Goal: Information Seeking & Learning: Learn about a topic

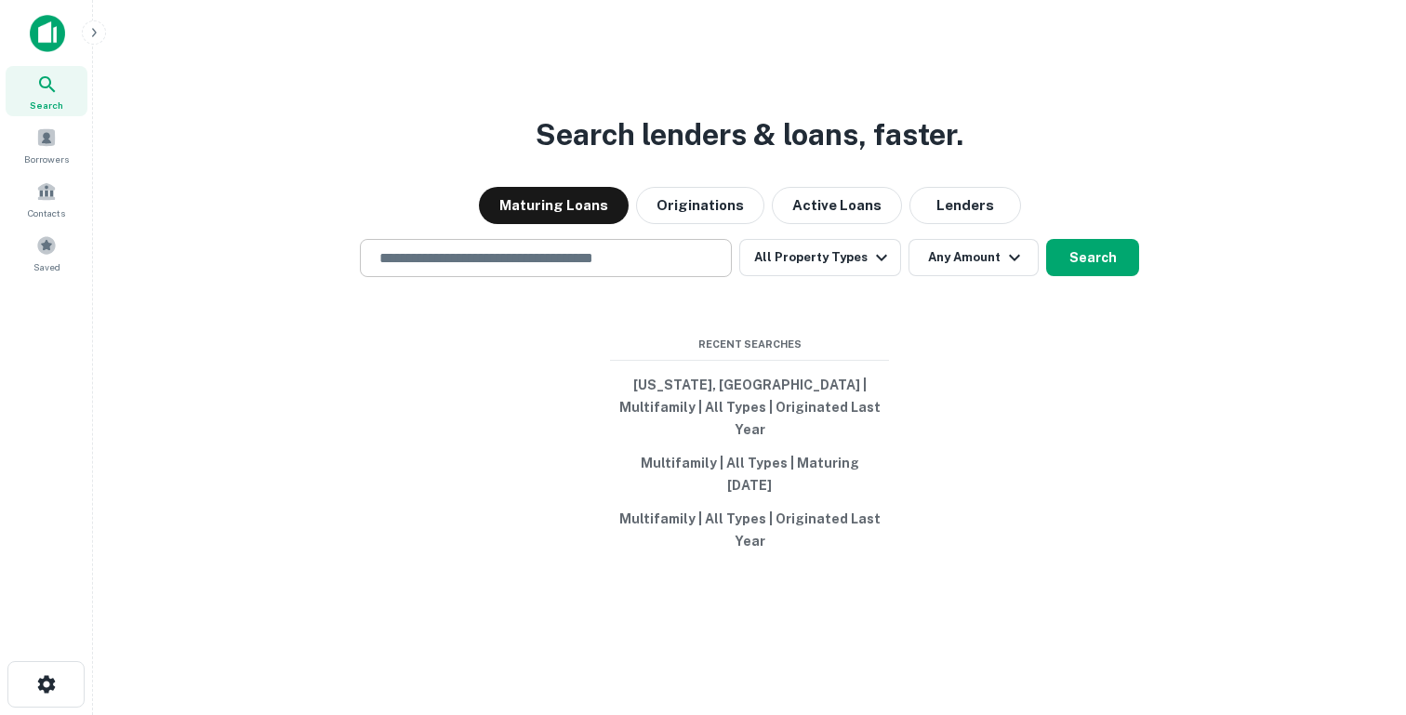
click at [553, 269] on input "text" at bounding box center [545, 257] width 355 height 21
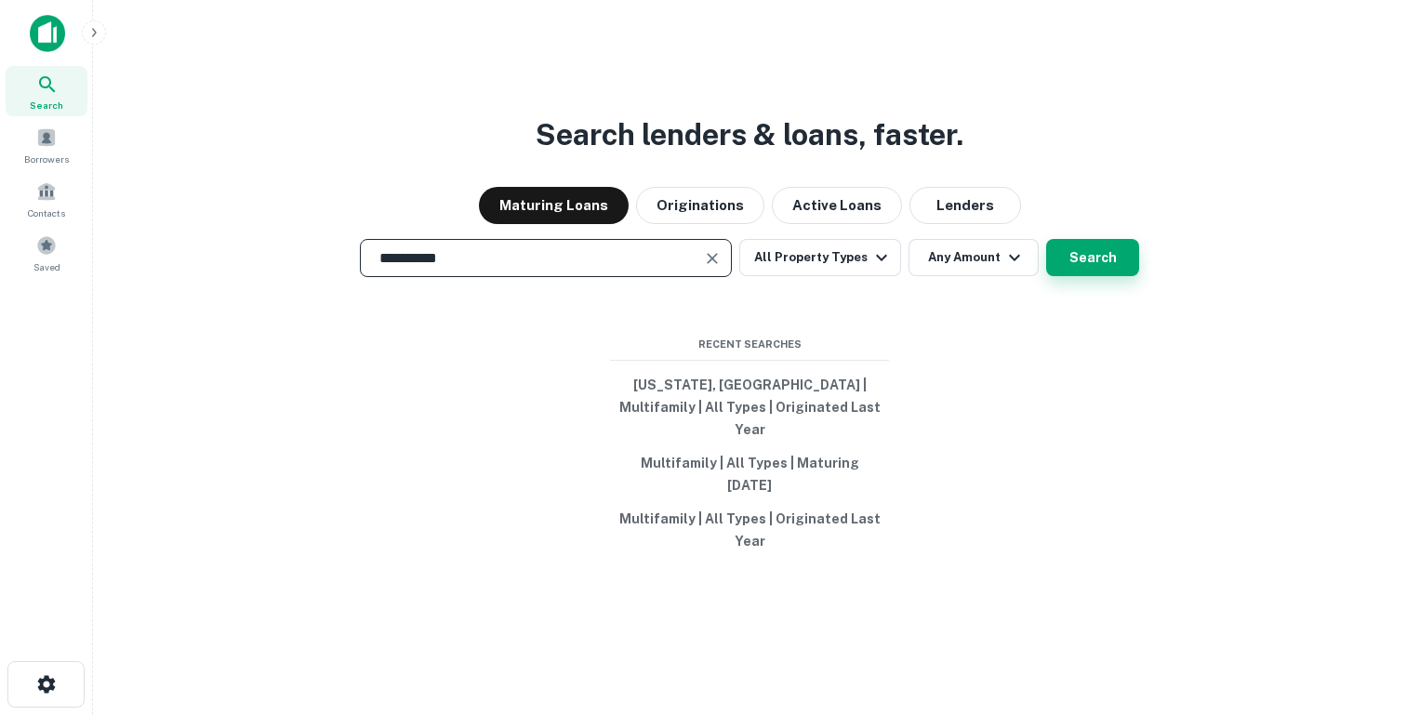
type input "**********"
click at [1059, 276] on button "Search" at bounding box center [1092, 257] width 93 height 37
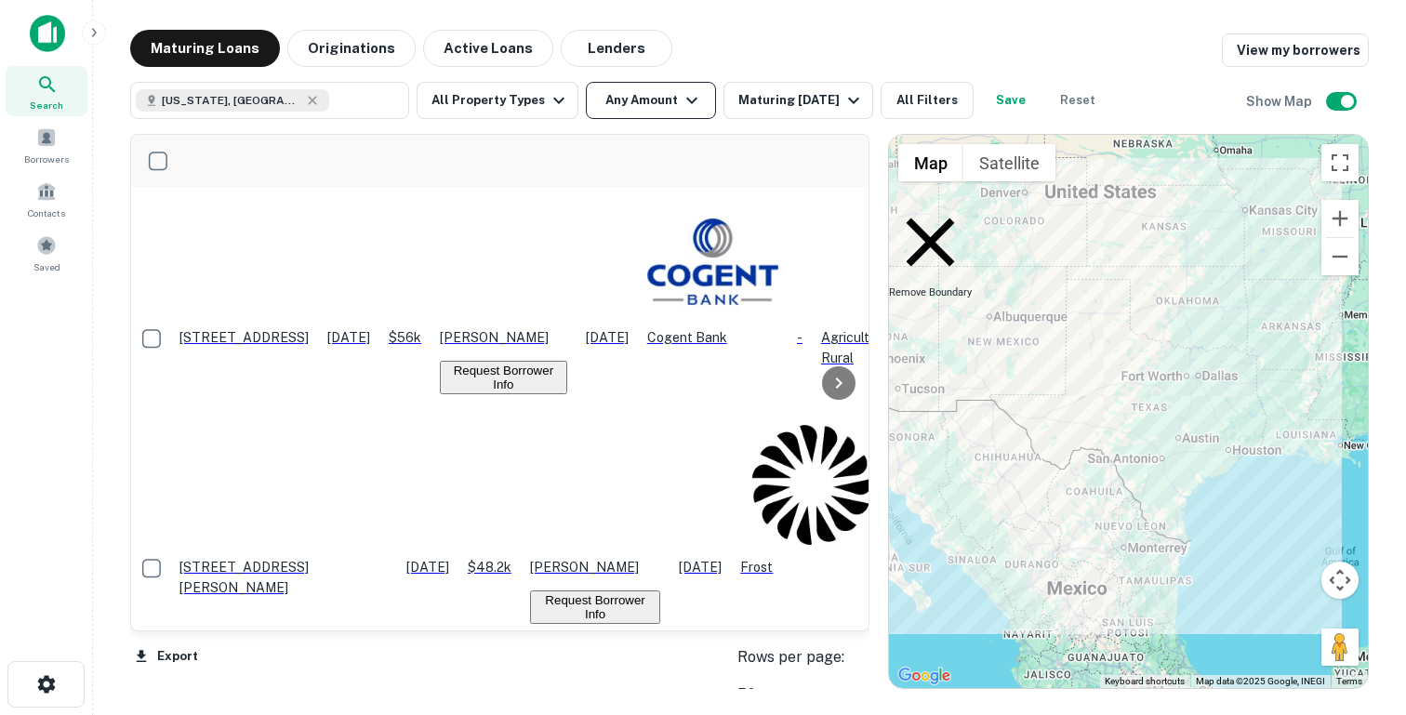
click at [636, 108] on button "Any Amount" at bounding box center [651, 100] width 130 height 37
type input "*******"
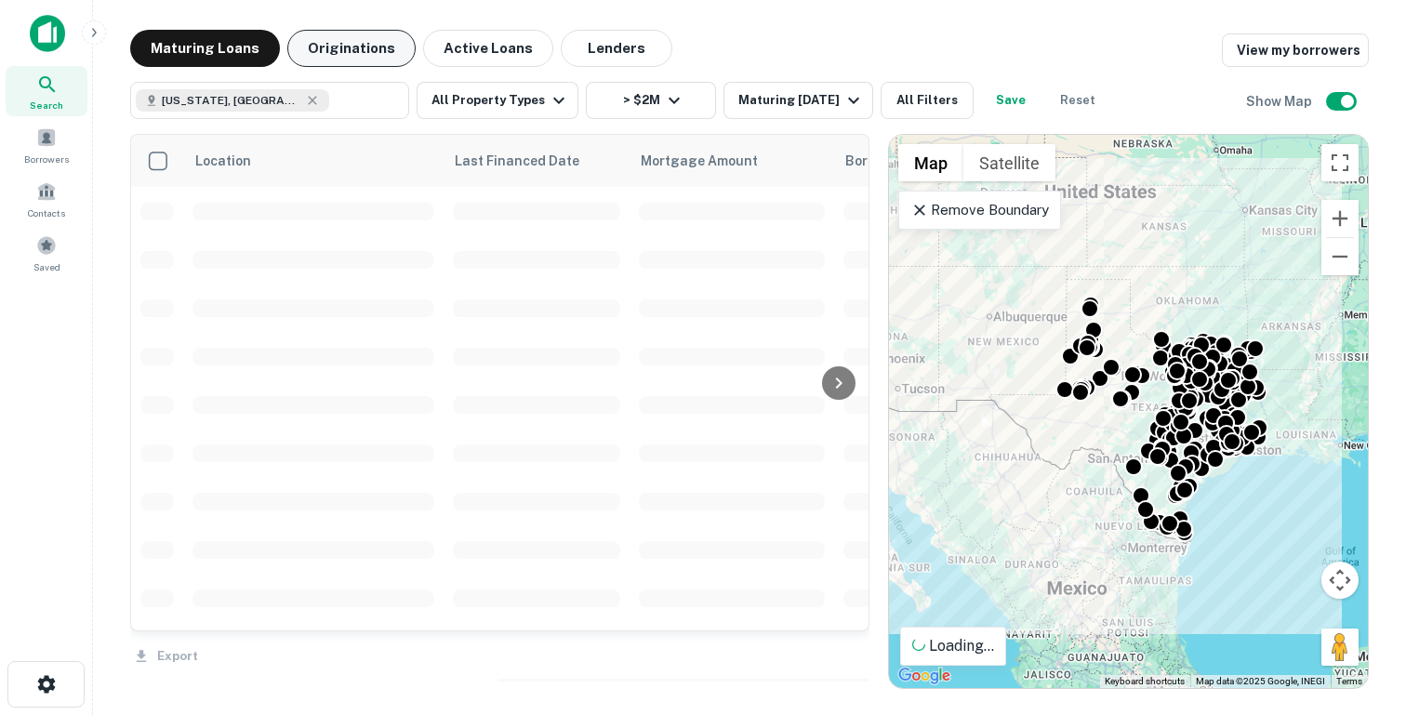
click at [363, 46] on button "Originations" at bounding box center [351, 48] width 128 height 37
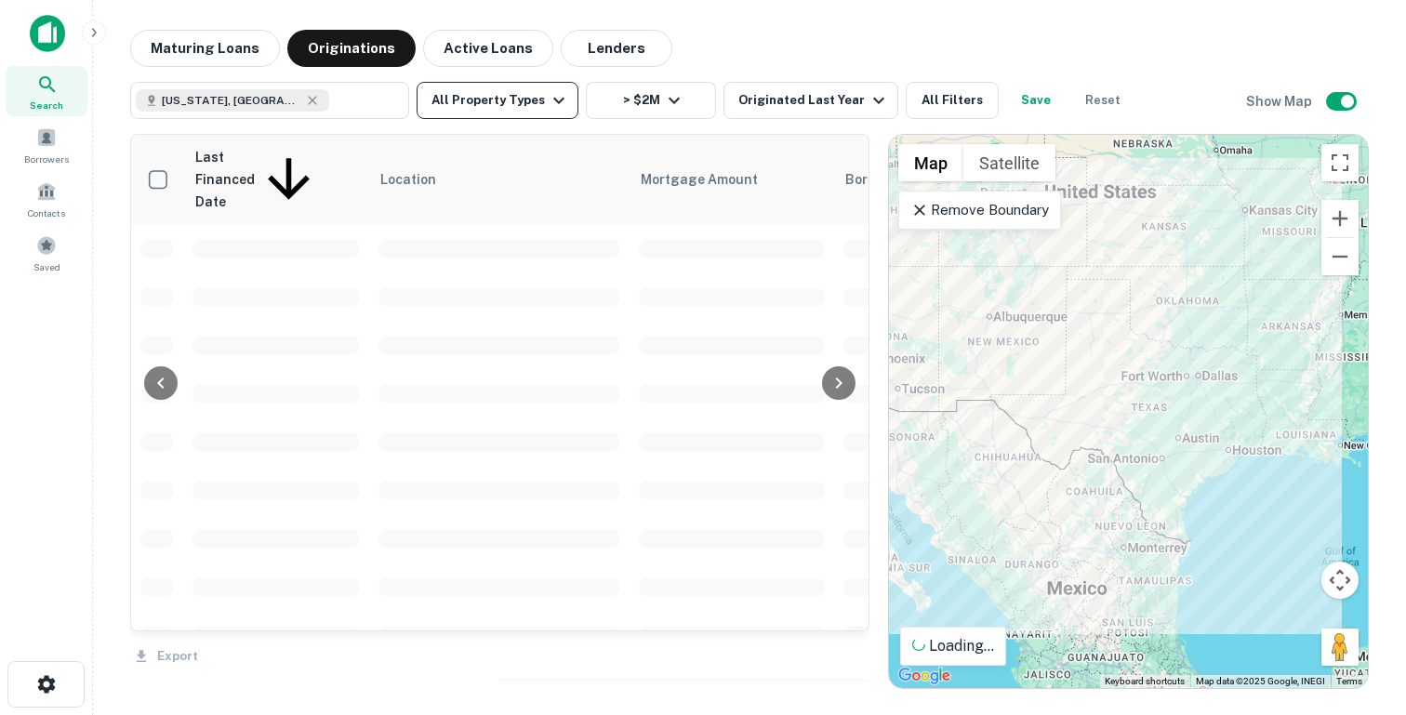
click at [528, 100] on button "All Property Types" at bounding box center [498, 100] width 162 height 37
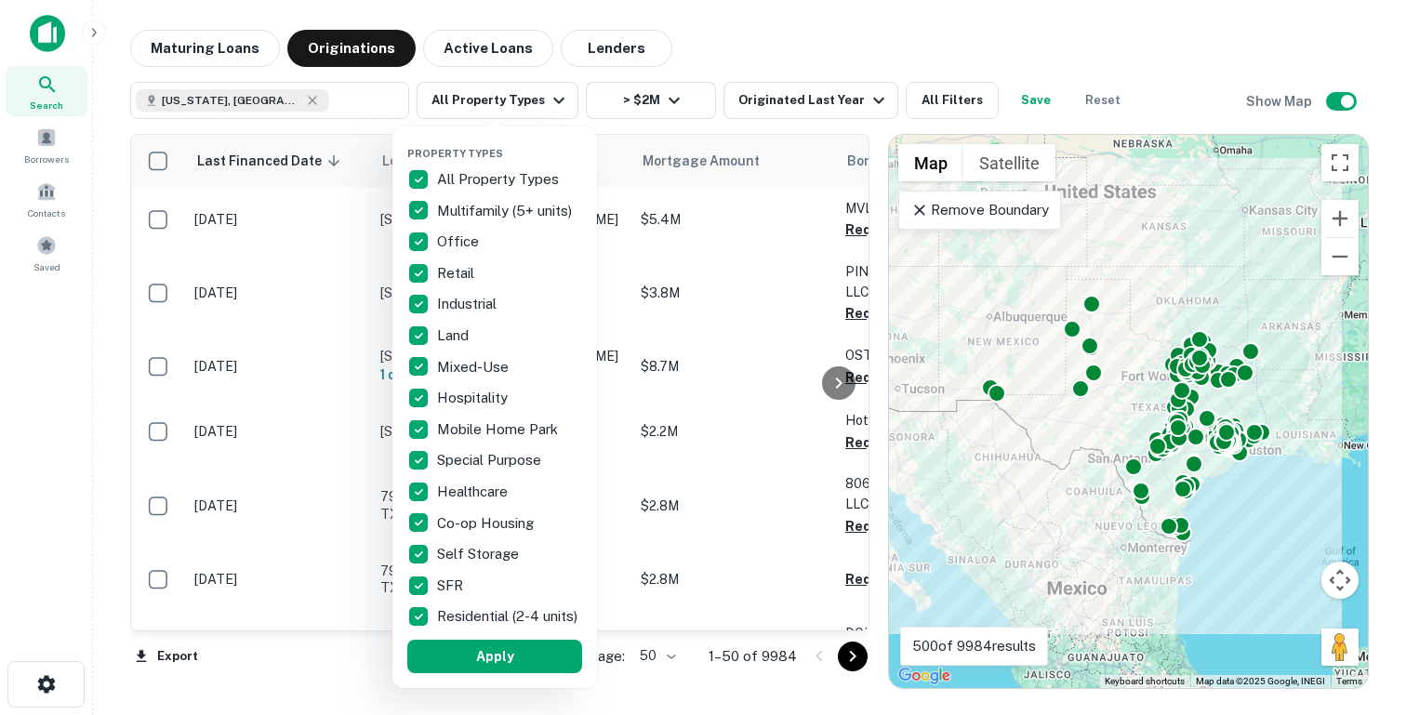
click at [791, 100] on div at bounding box center [703, 357] width 1406 height 715
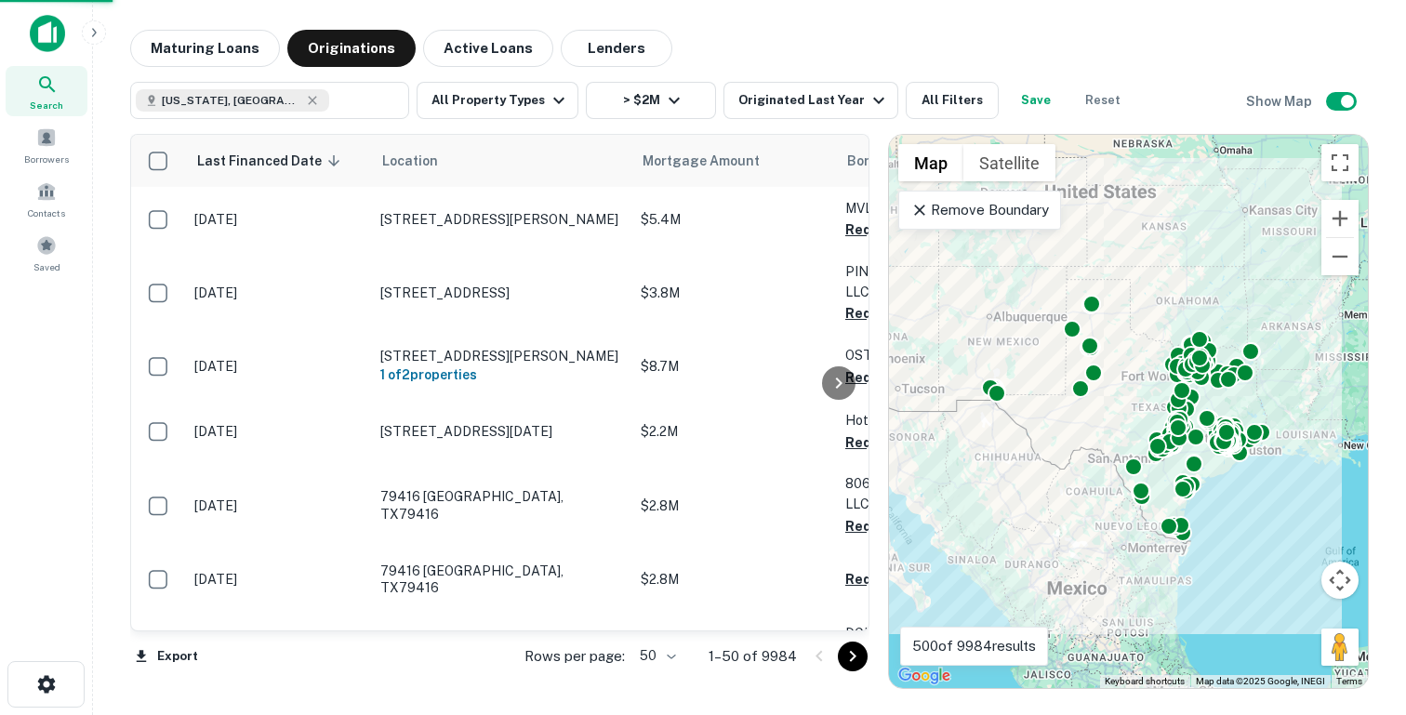
click at [762, 102] on div "Property Types All Property Types Multifamily (5+ units) Office Retail Industri…" at bounding box center [703, 357] width 1406 height 715
click at [798, 104] on div "Property Types All Property Types Multifamily (5+ units) Office Retail Industri…" at bounding box center [703, 357] width 1406 height 715
click at [785, 104] on div "Property Types All Property Types Multifamily (5+ units) Office Retail Industri…" at bounding box center [703, 357] width 1406 height 715
click at [823, 103] on div "Property Types All Property Types Multifamily (5+ units) Office Retail Industri…" at bounding box center [703, 357] width 1406 height 715
click at [863, 95] on div "Property Types All Property Types Multifamily (5+ units) Office Retail Industri…" at bounding box center [703, 357] width 1406 height 715
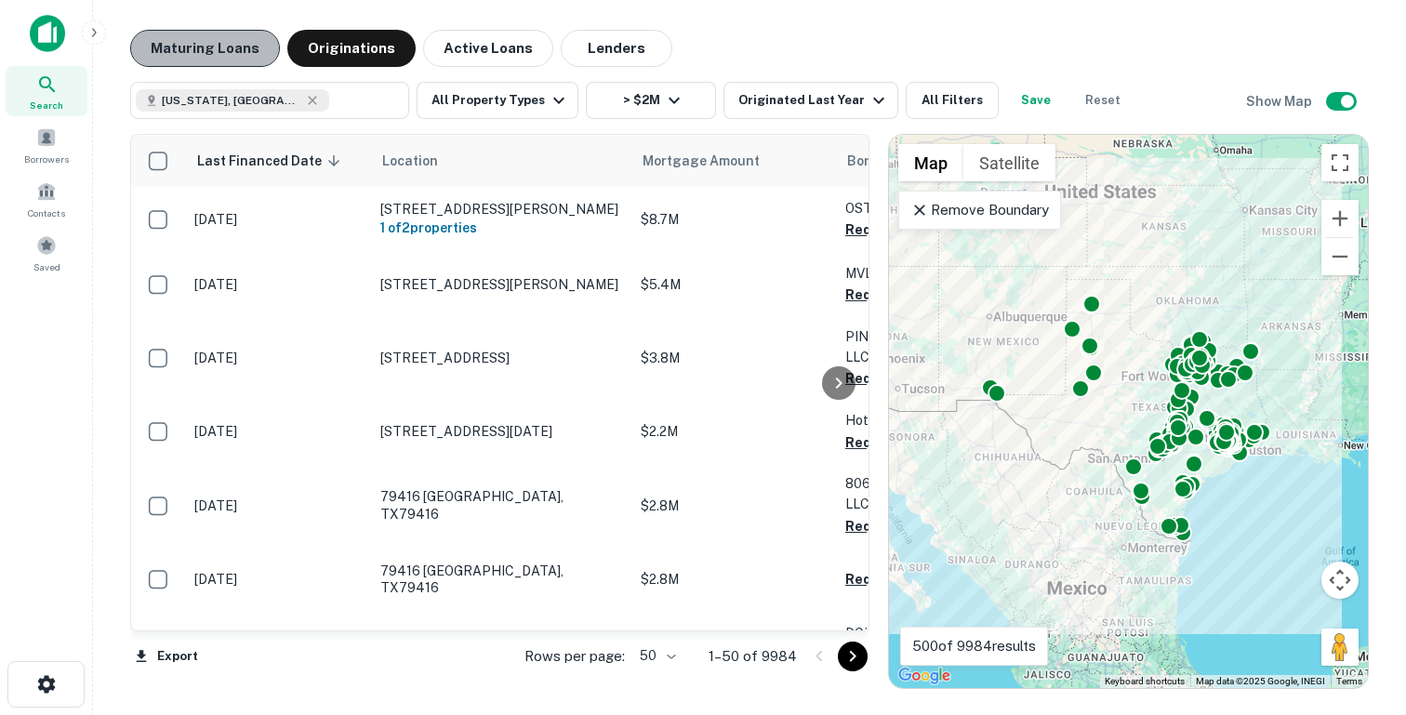
click at [203, 39] on button "Maturing Loans" at bounding box center [205, 48] width 150 height 37
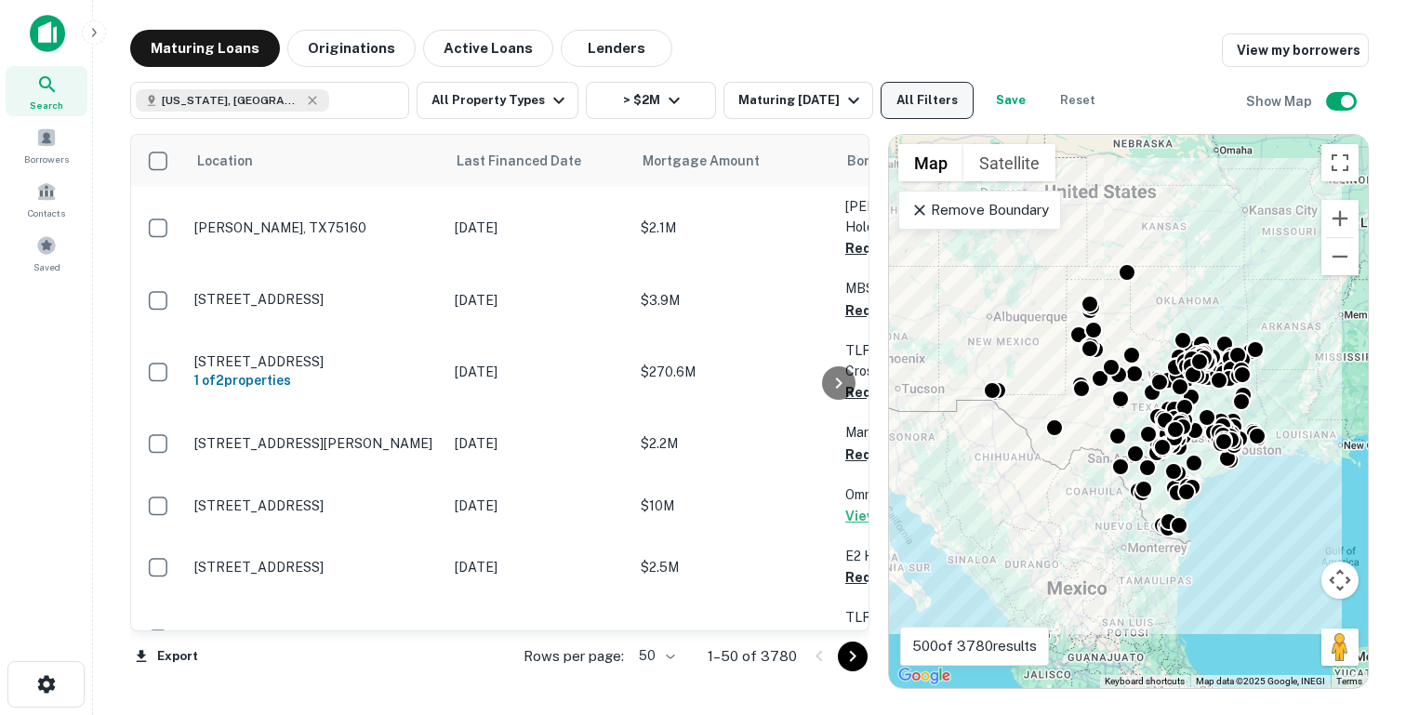
click at [923, 106] on button "All Filters" at bounding box center [927, 100] width 93 height 37
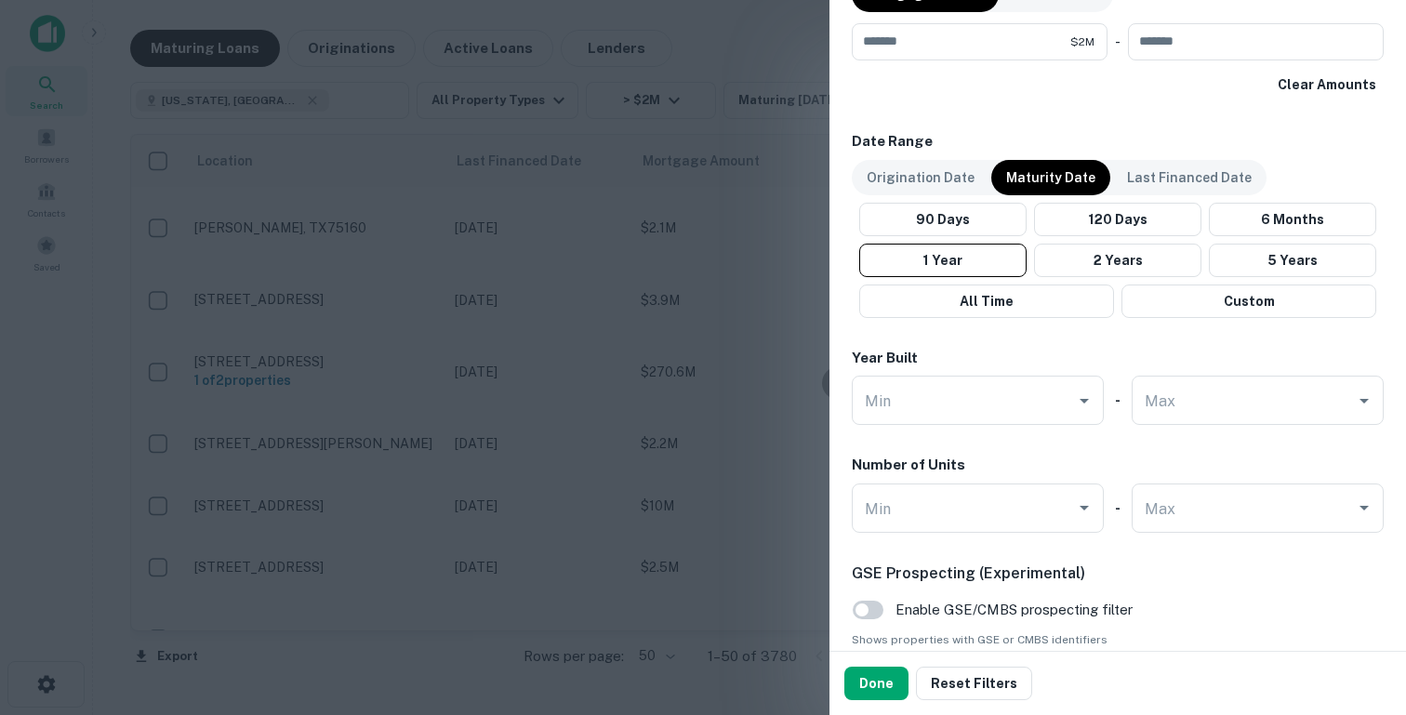
scroll to position [1163, 0]
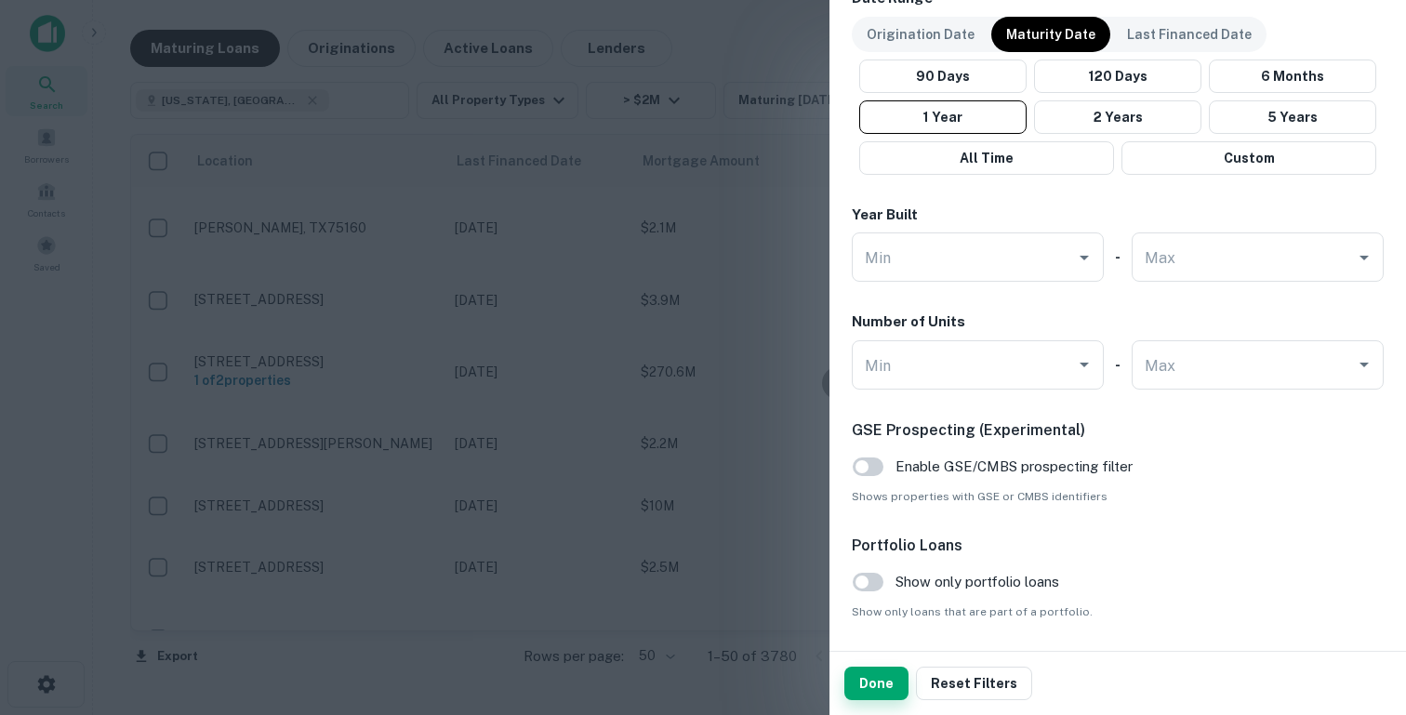
click at [877, 695] on button "Done" at bounding box center [876, 683] width 64 height 33
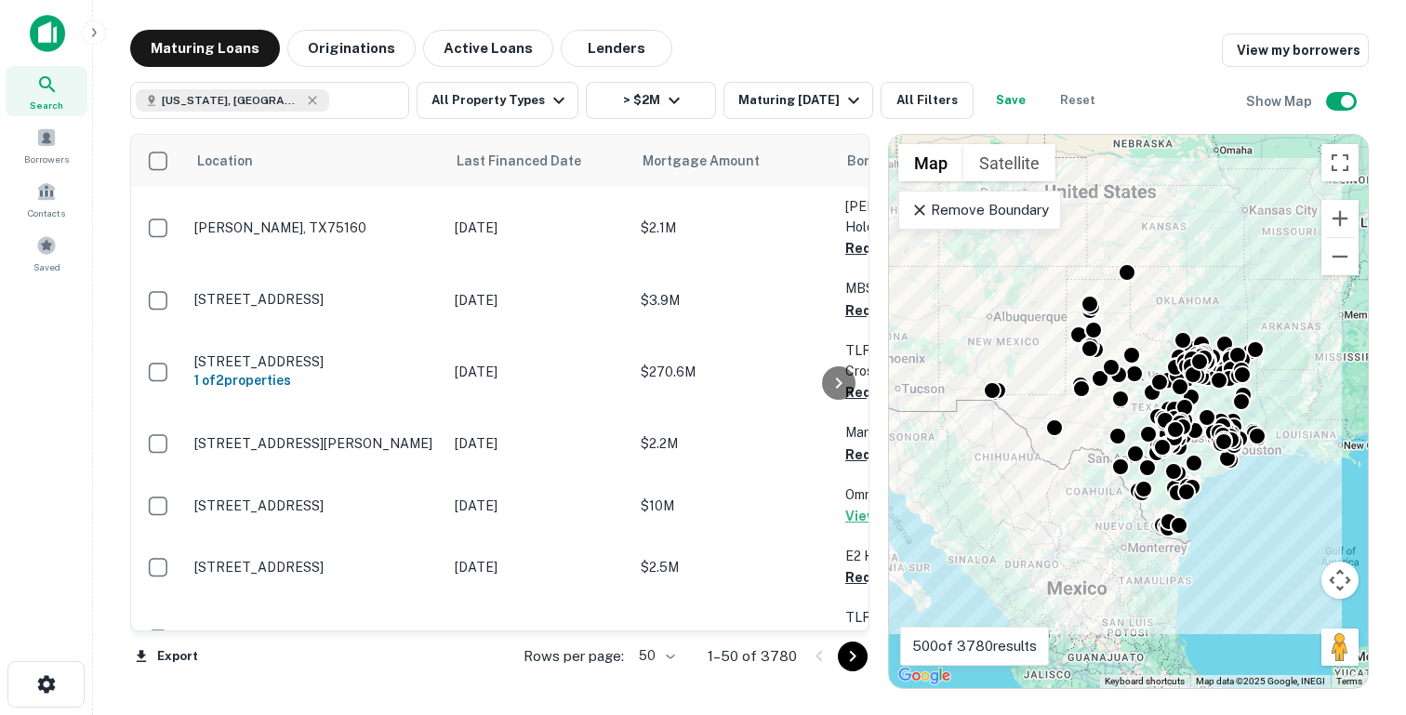
click at [918, 199] on p "Remove Boundary" at bounding box center [979, 210] width 139 height 22
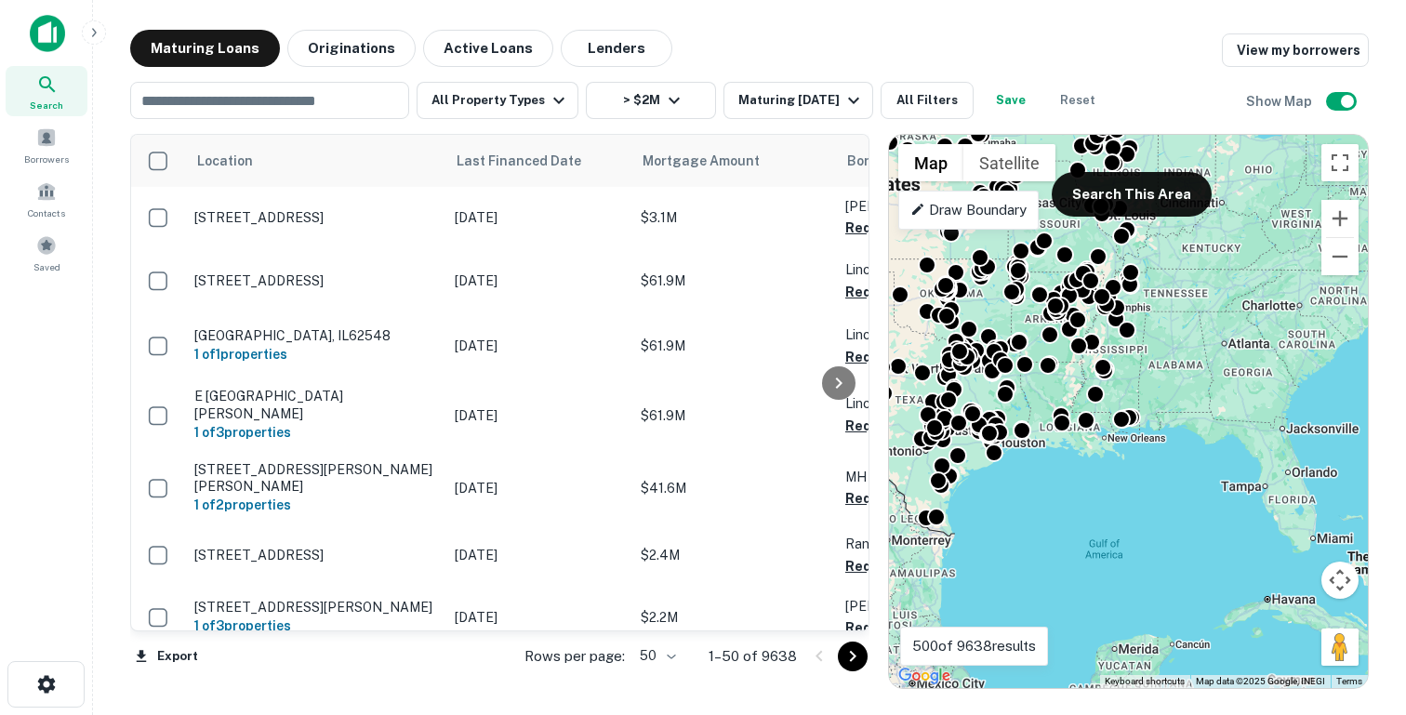
drag, startPoint x: 1228, startPoint y: 498, endPoint x: 993, endPoint y: 488, distance: 234.6
click at [993, 488] on div "To activate drag with keyboard, press Alt + Enter. Once in keyboard drag state,…" at bounding box center [1128, 411] width 479 height 553
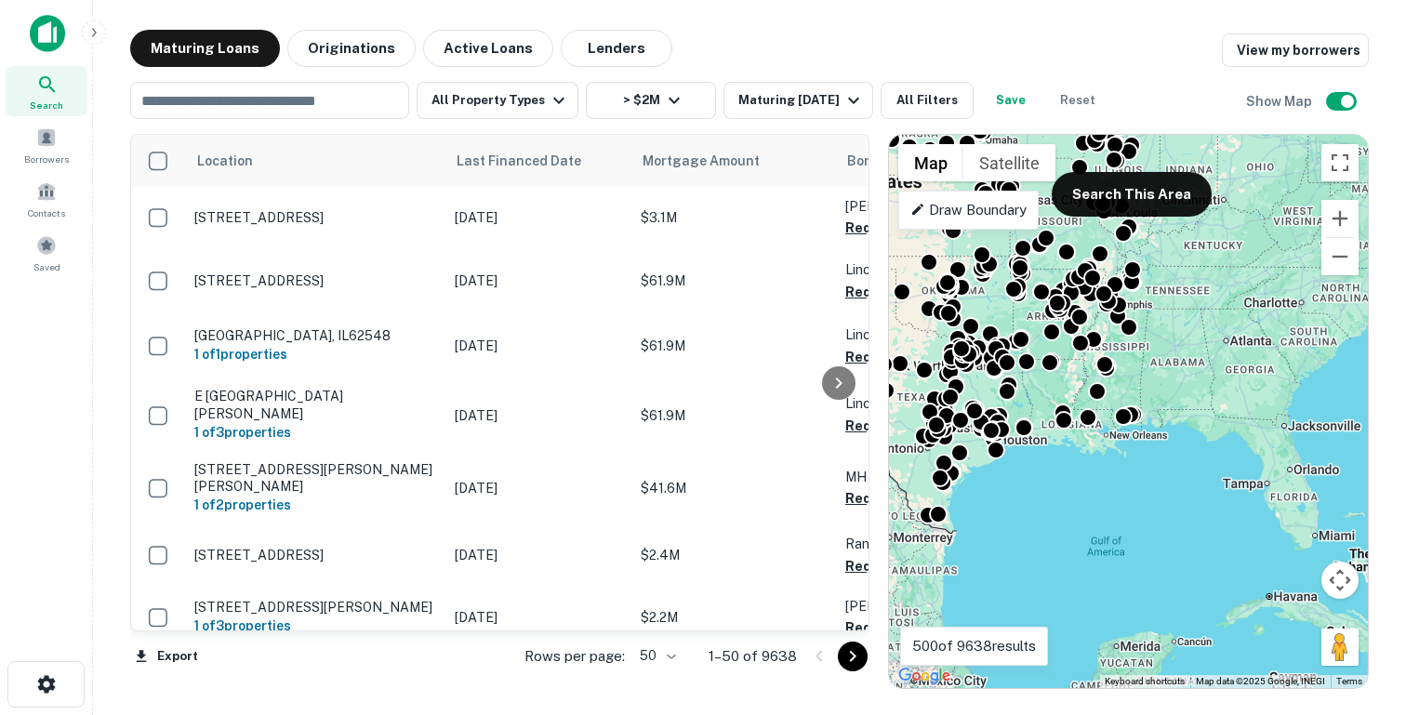
click at [921, 210] on icon at bounding box center [917, 209] width 15 height 15
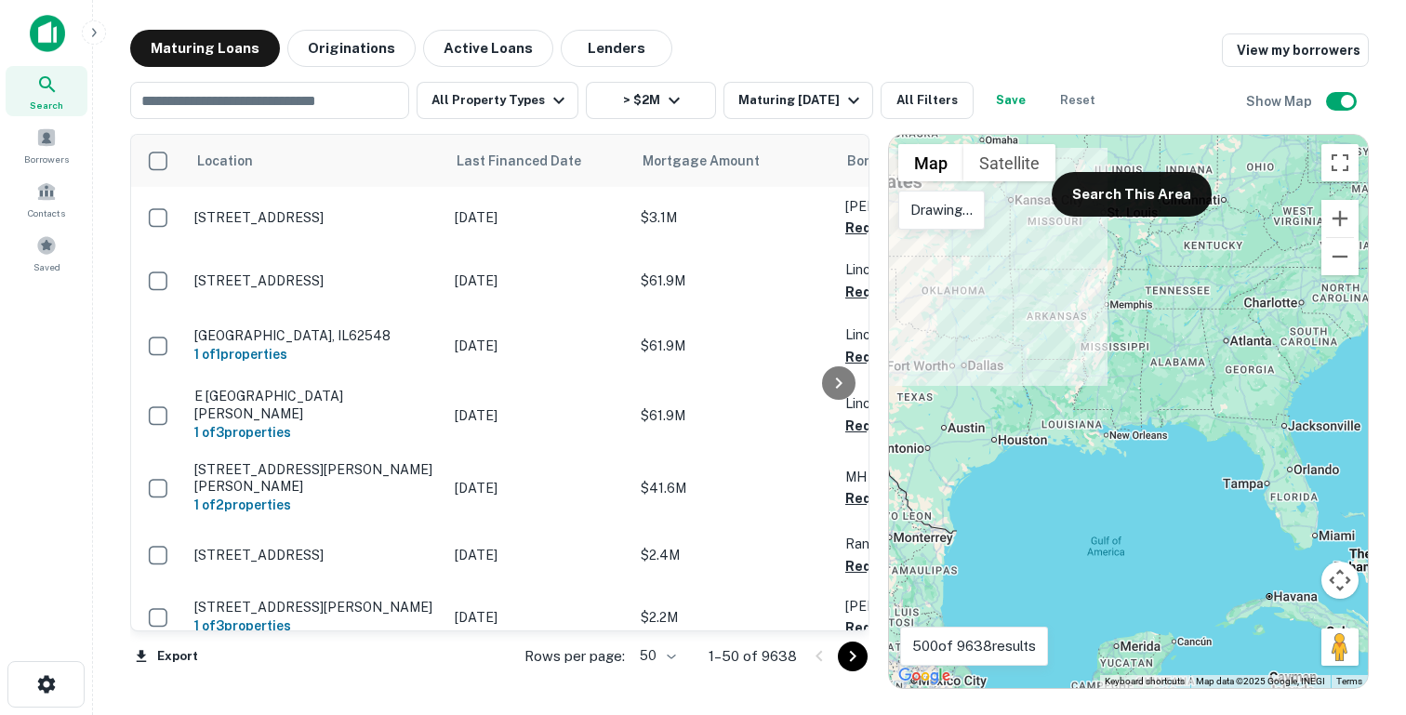
click at [999, 258] on div at bounding box center [1128, 411] width 479 height 553
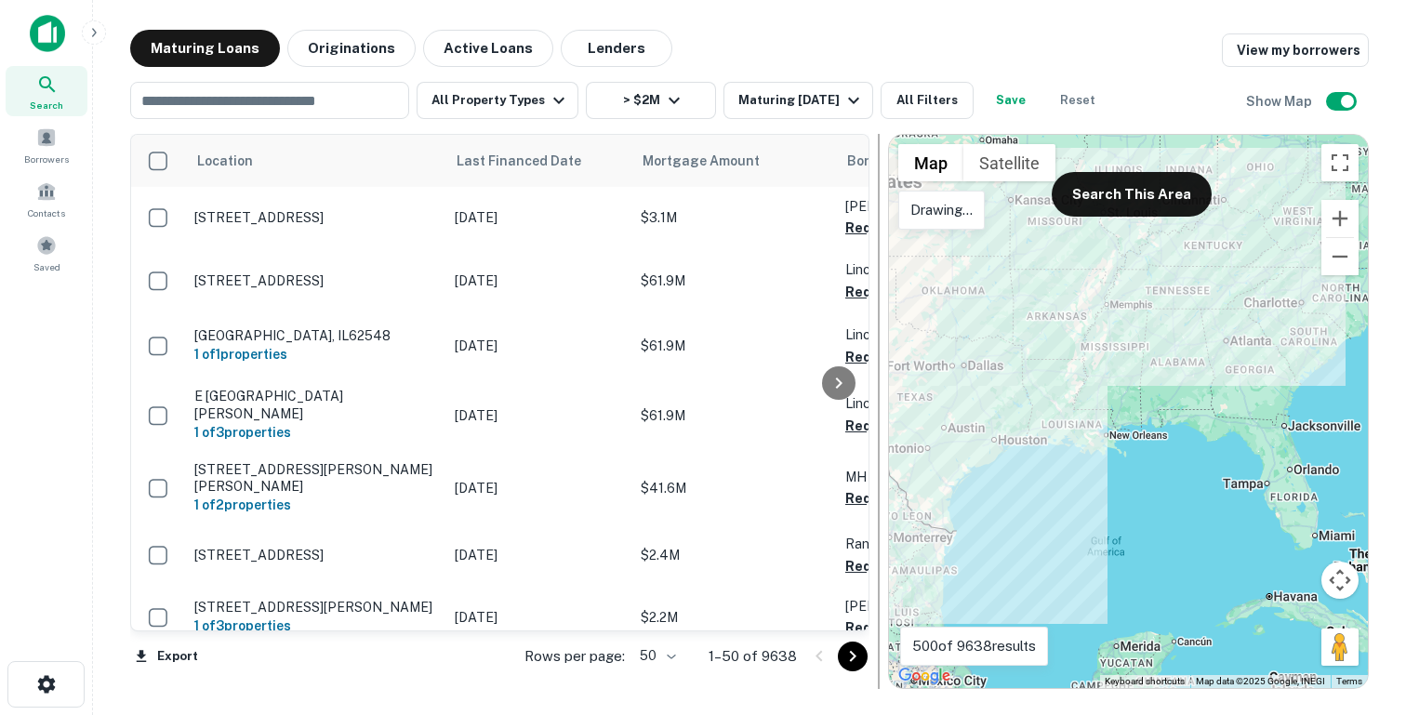
click at [876, 332] on div at bounding box center [879, 411] width 19 height 555
click at [966, 210] on p "Drawing..." at bounding box center [941, 210] width 62 height 22
click at [1333, 159] on button "Toggle fullscreen view" at bounding box center [1340, 162] width 37 height 37
click at [1144, 85] on div "​ All Property Types > $2M Maturing In 1 Year All Filters Save Reset Show Map" at bounding box center [749, 93] width 1239 height 52
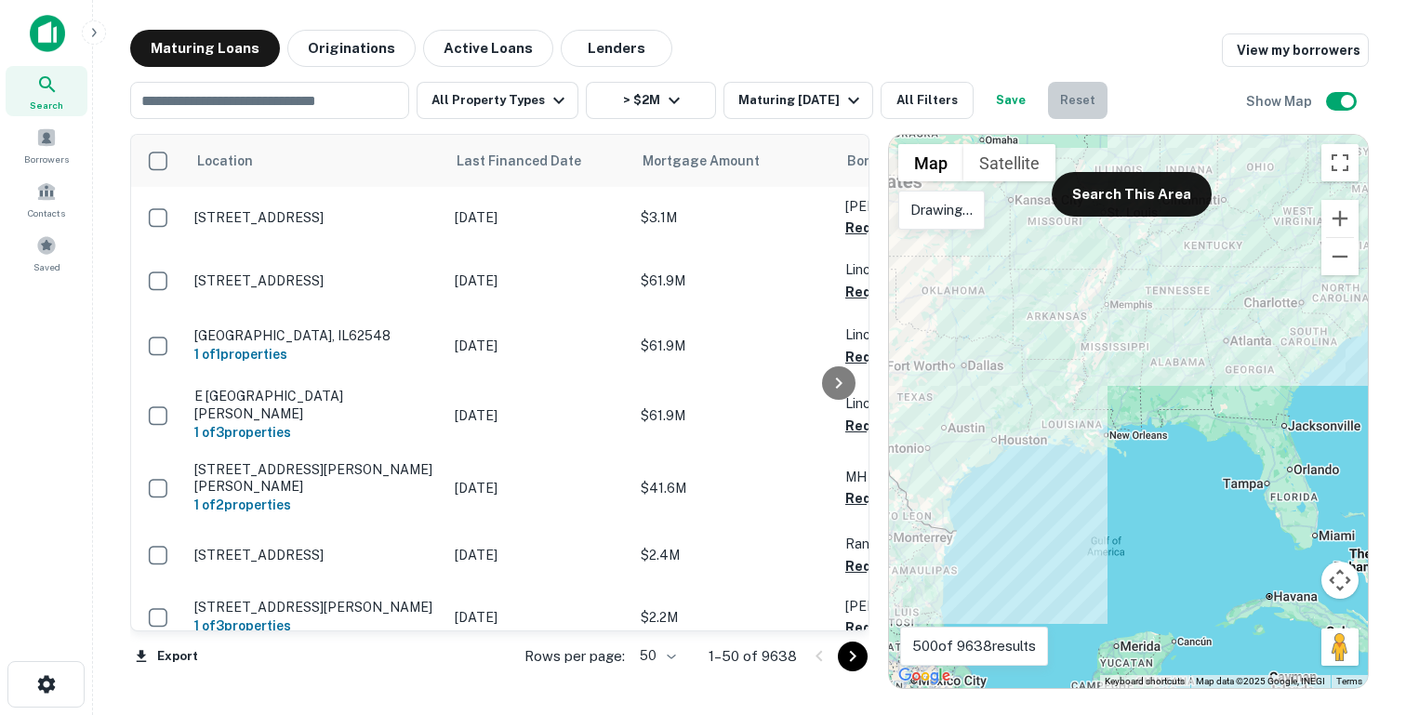
click at [1068, 106] on button "Reset" at bounding box center [1078, 100] width 60 height 37
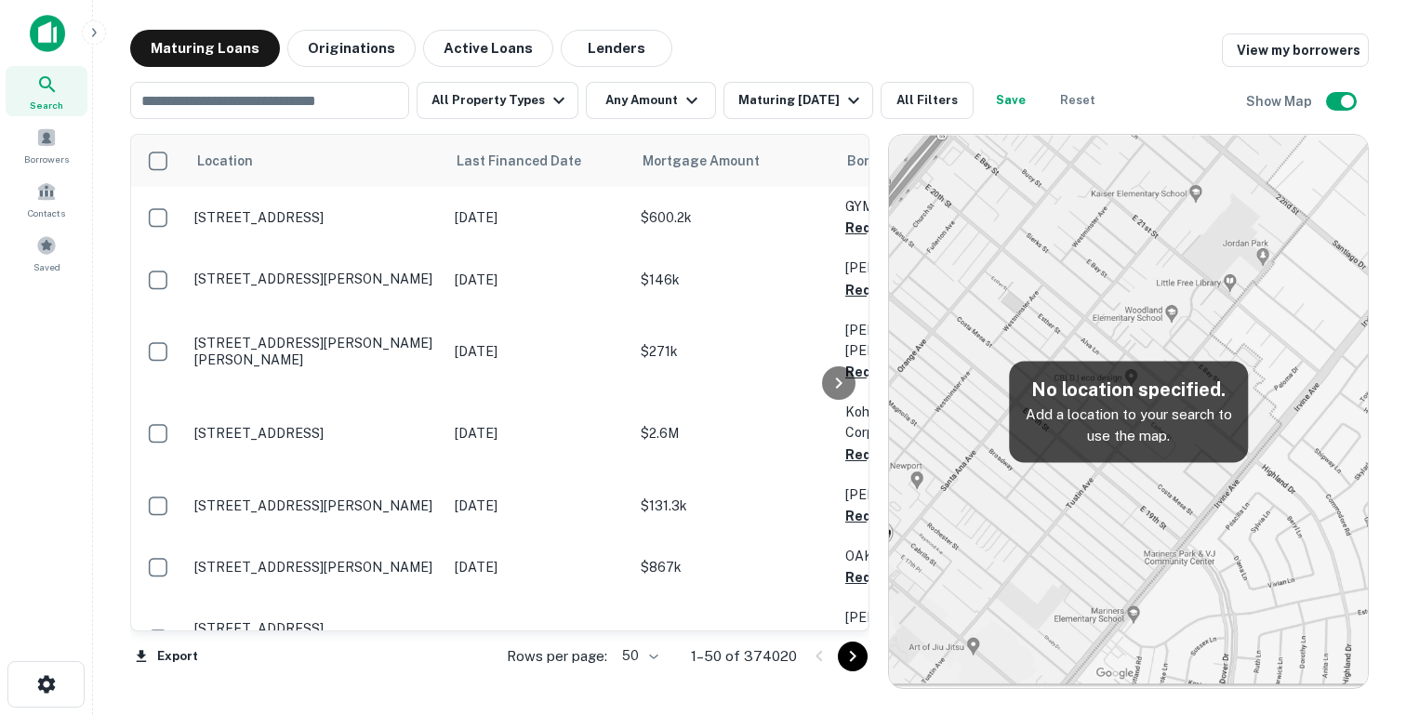
click at [1036, 308] on img at bounding box center [1128, 411] width 479 height 553
click at [1005, 111] on button "Save" at bounding box center [1011, 100] width 60 height 37
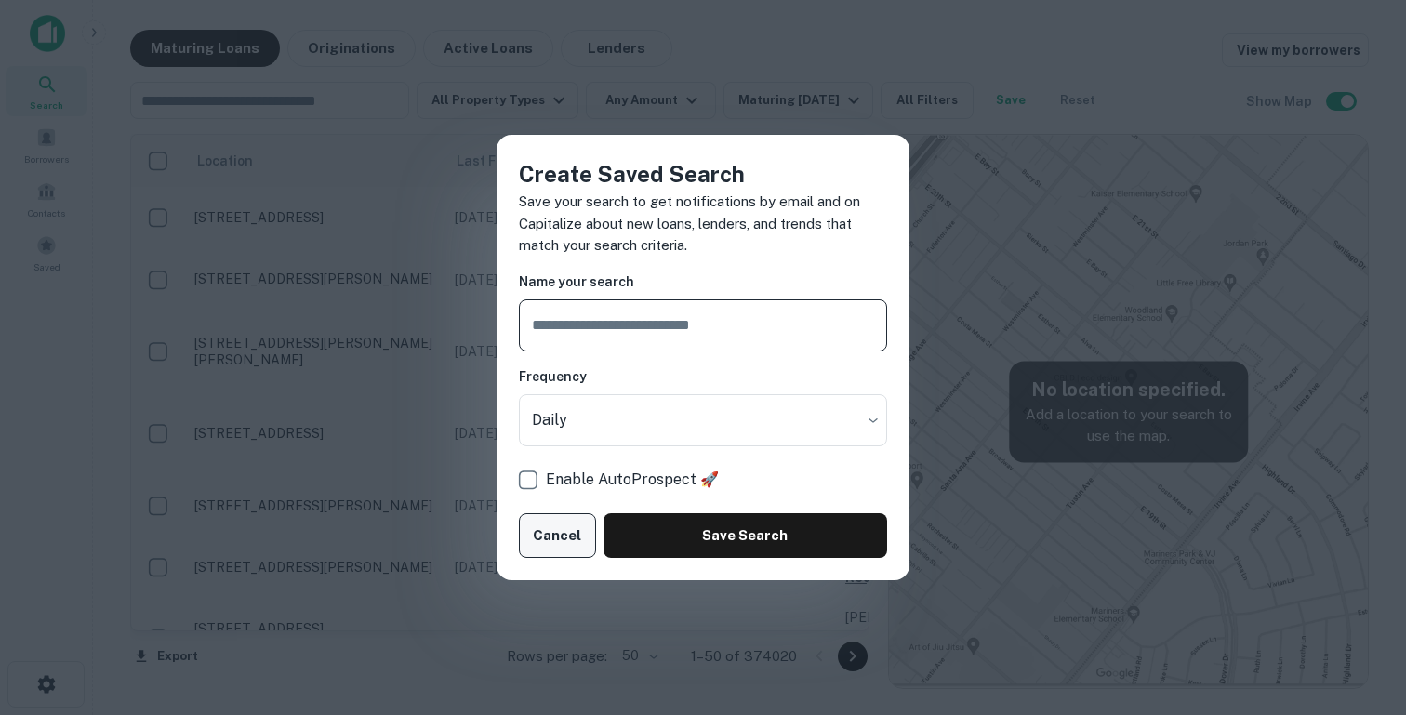
click at [565, 537] on button "Cancel" at bounding box center [557, 535] width 77 height 45
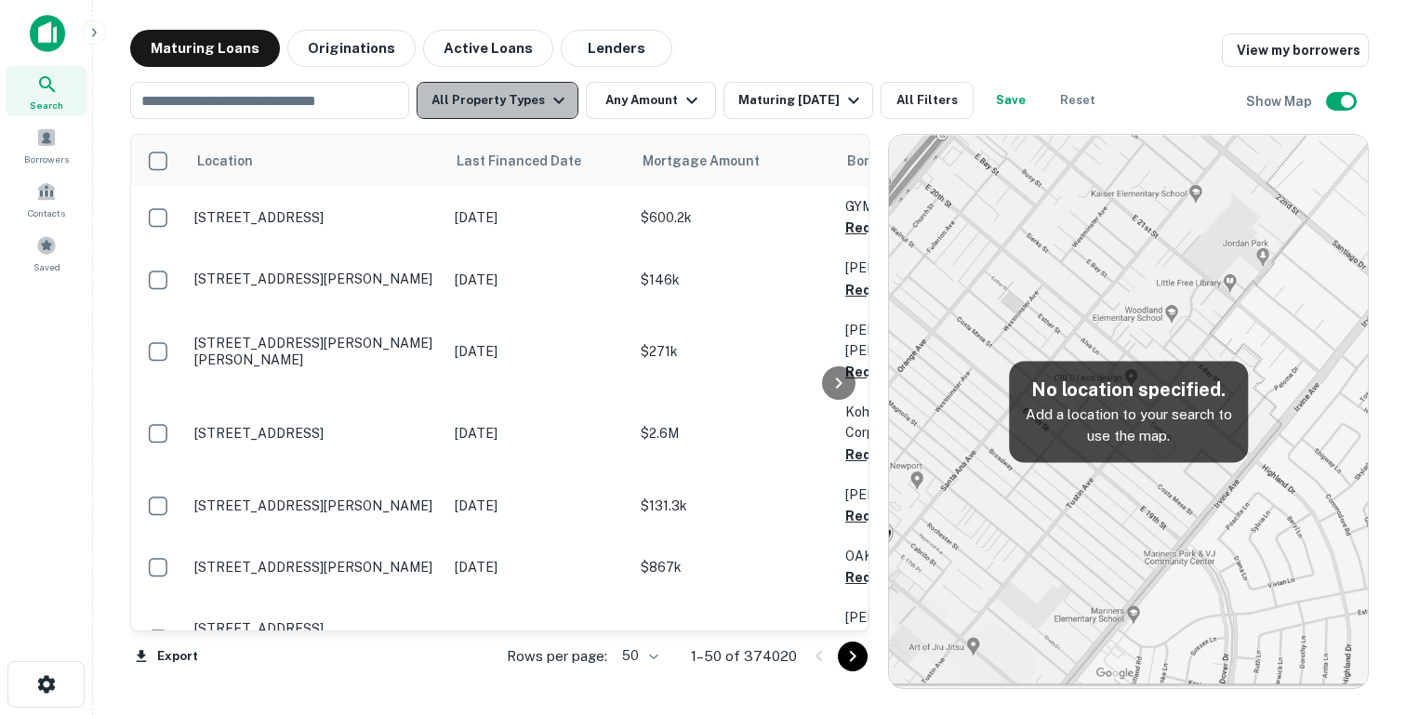
click at [530, 101] on button "All Property Types" at bounding box center [498, 100] width 162 height 37
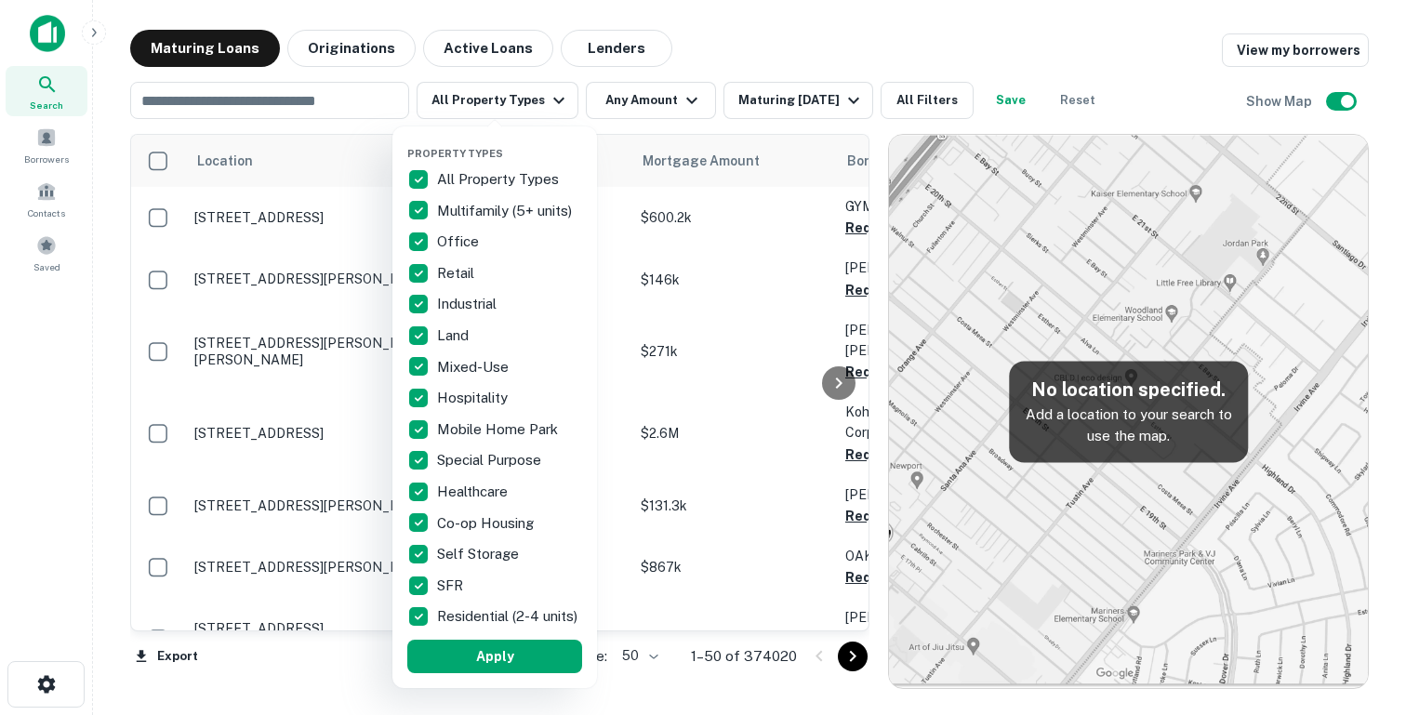
click at [40, 149] on div at bounding box center [703, 357] width 1406 height 715
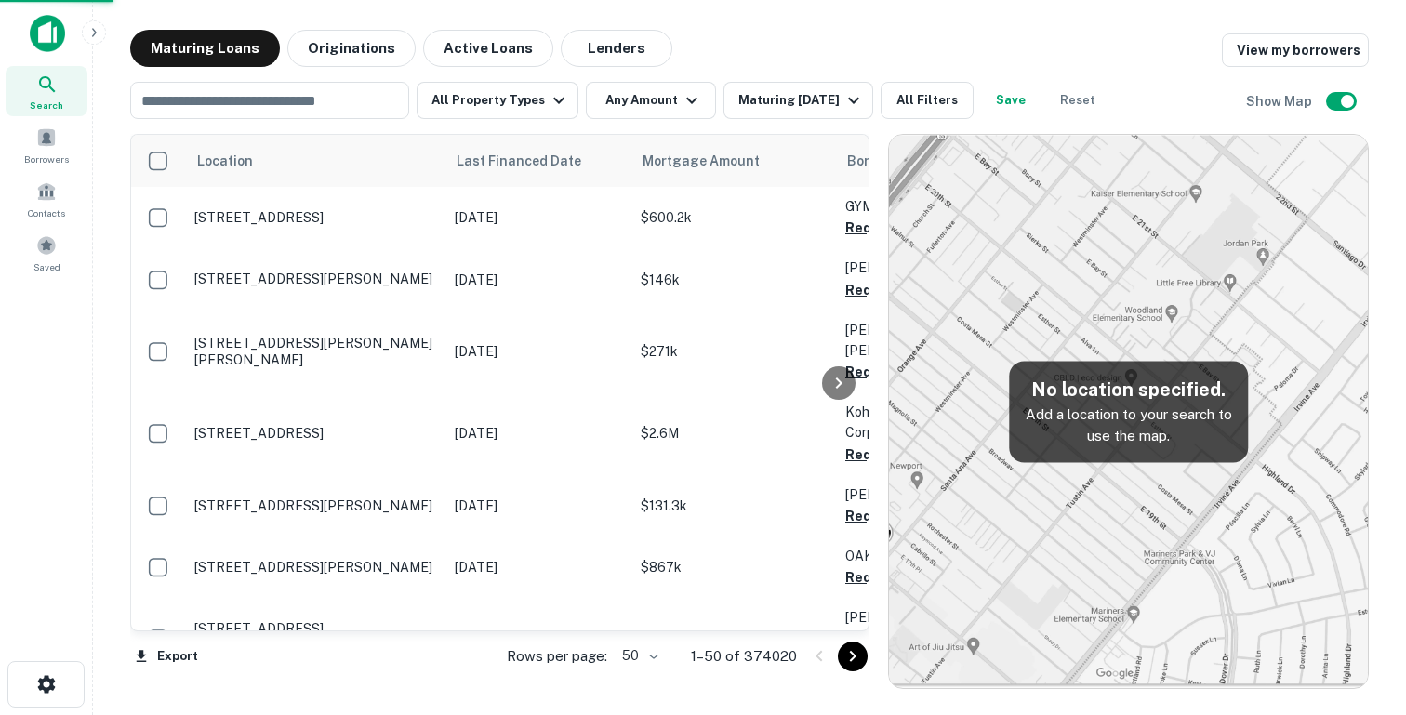
click at [31, 149] on div at bounding box center [703, 357] width 1406 height 715
click at [31, 149] on div "Borrowers" at bounding box center [47, 145] width 82 height 50
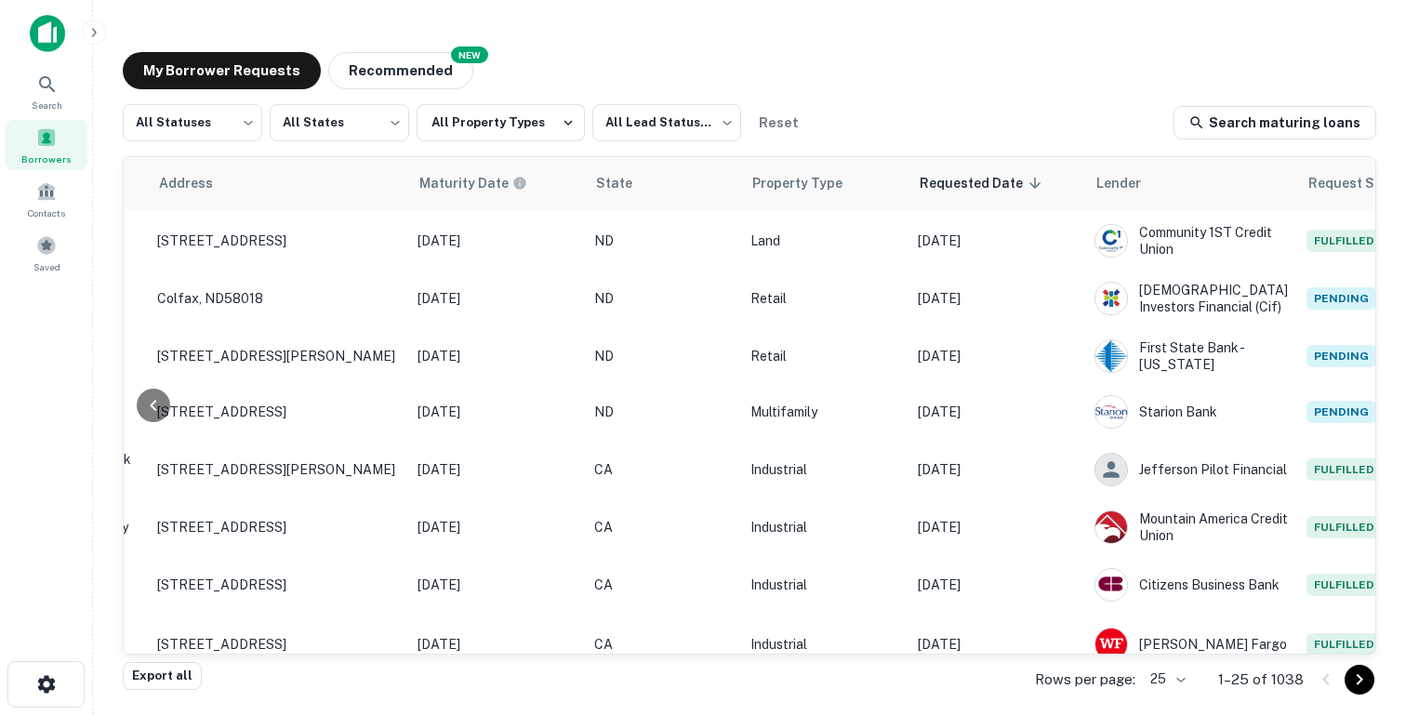
scroll to position [132, 746]
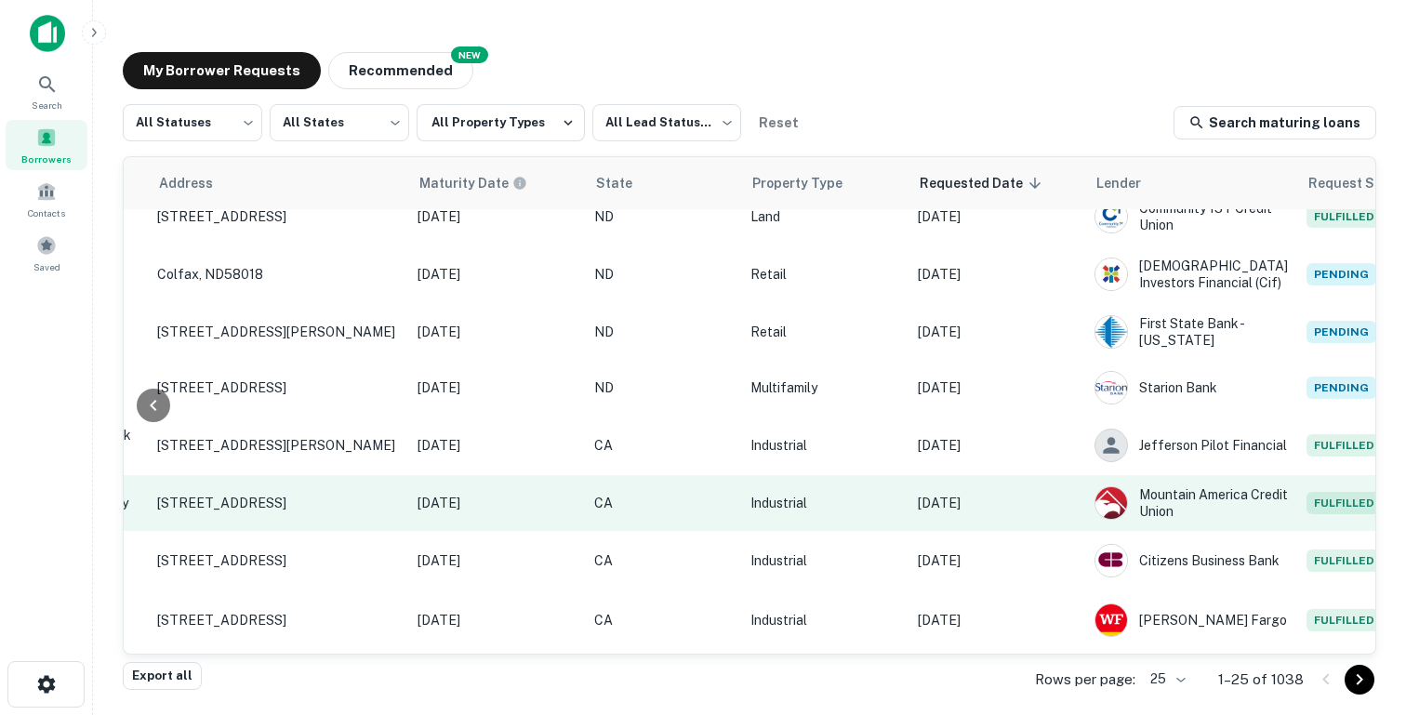
click at [986, 507] on p "Aug 22, 2025" at bounding box center [997, 503] width 158 height 20
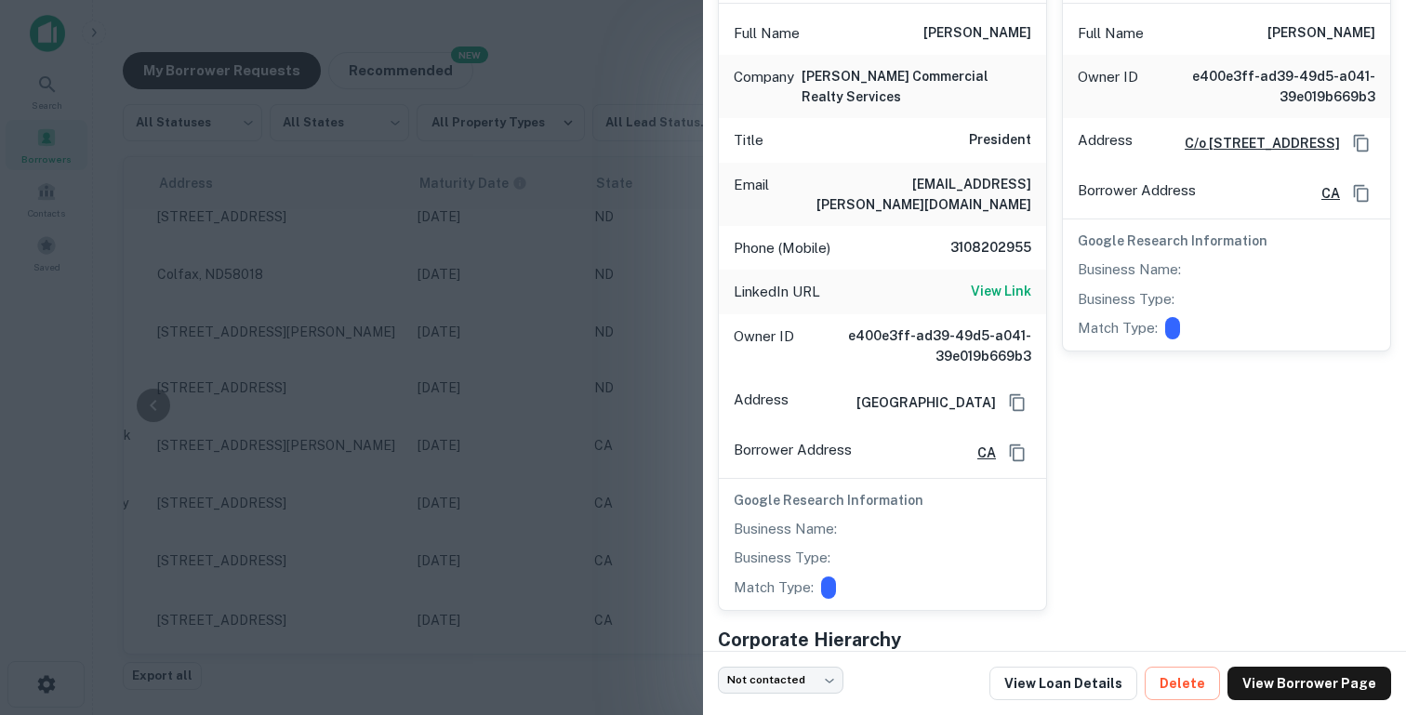
scroll to position [0, 0]
